Goal: Navigation & Orientation: Go to known website

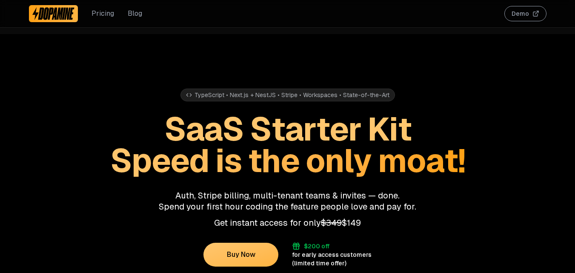
scroll to position [43, 0]
